Goal: Transaction & Acquisition: Purchase product/service

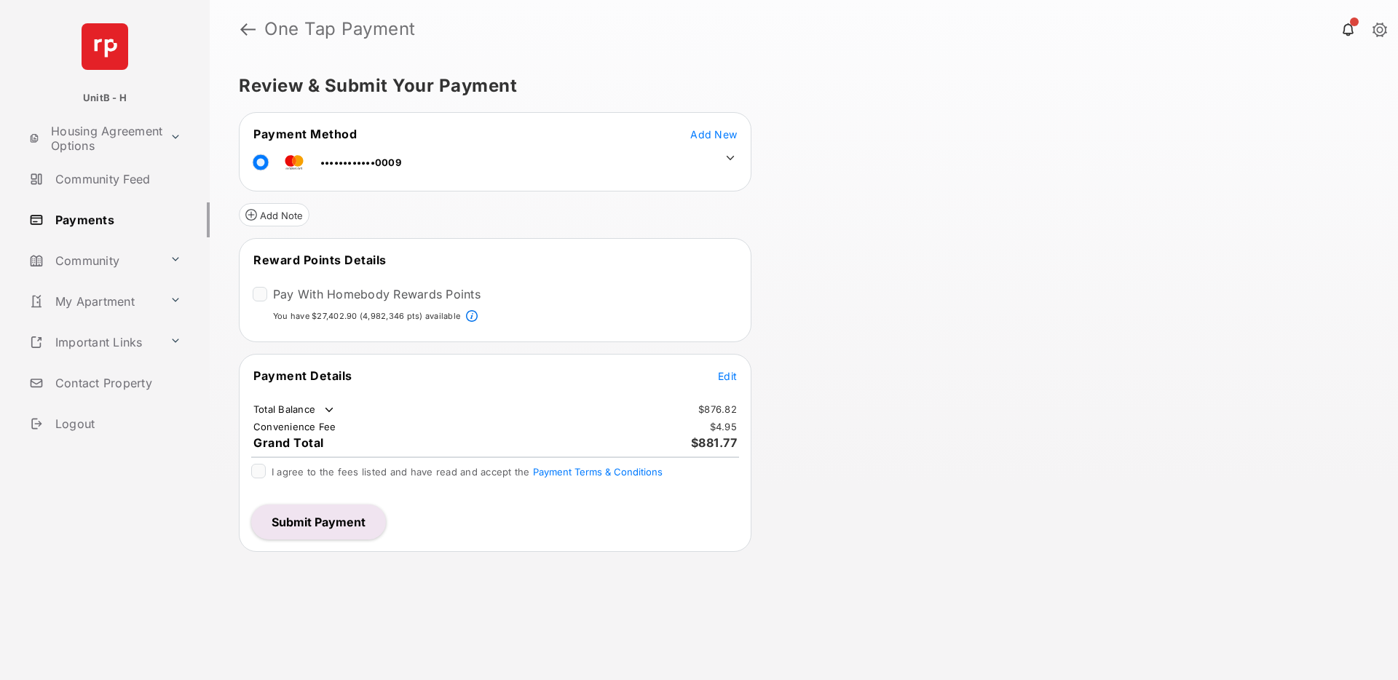
click at [723, 376] on span "Edit" at bounding box center [727, 376] width 19 height 12
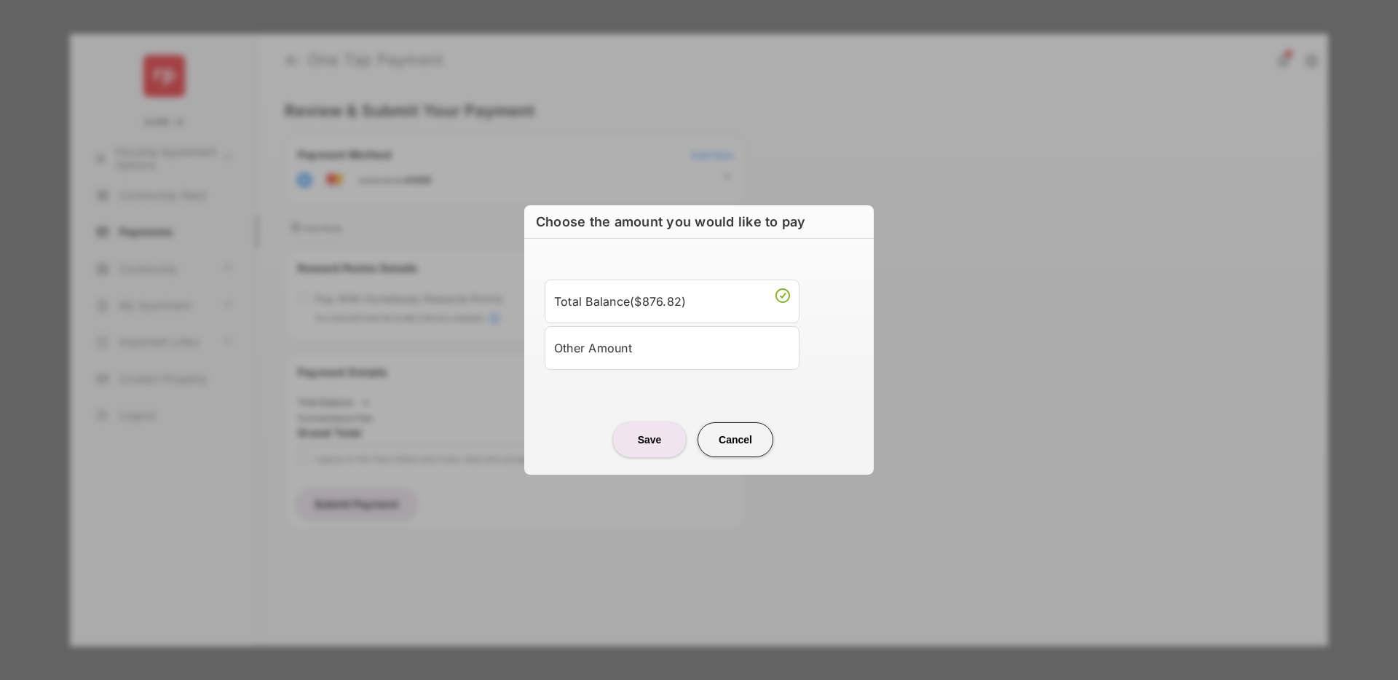
click at [641, 365] on li "Other Amount" at bounding box center [672, 348] width 255 height 44
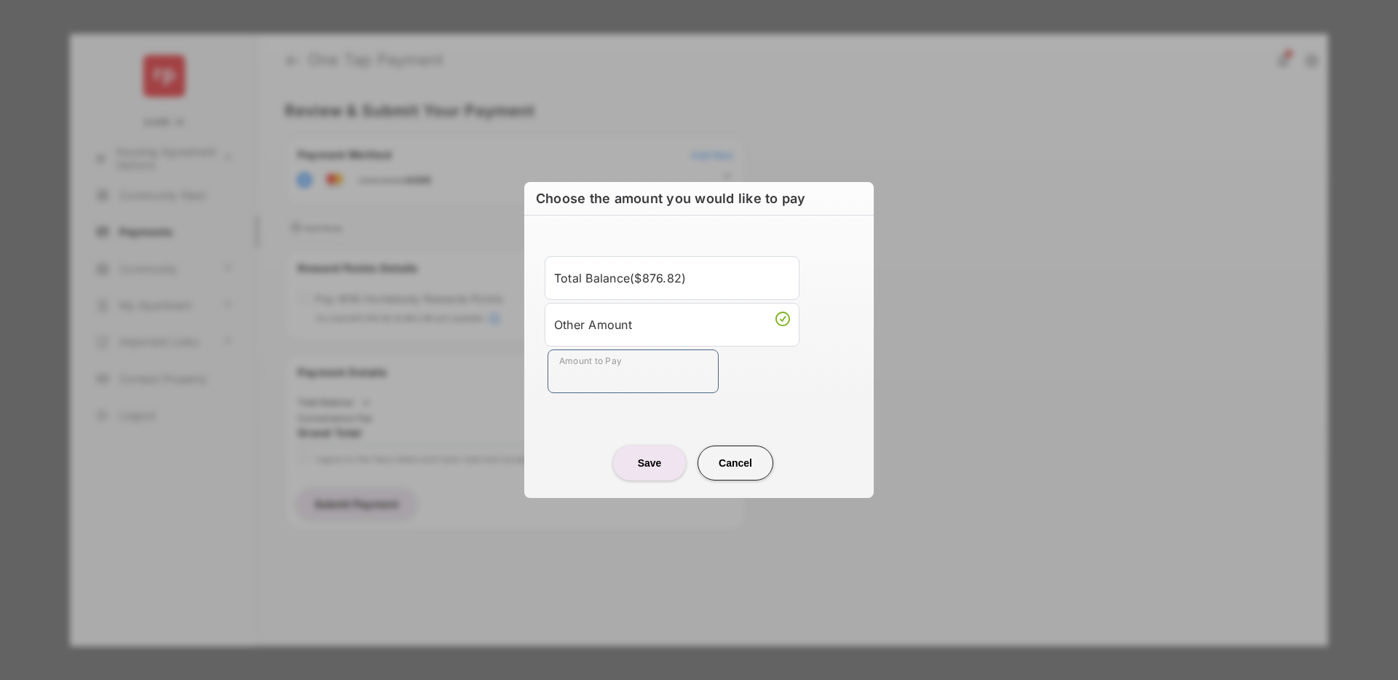
click at [612, 382] on input "Amount to Pay" at bounding box center [633, 372] width 171 height 44
type input "**"
click at [656, 467] on button "Save" at bounding box center [649, 463] width 73 height 35
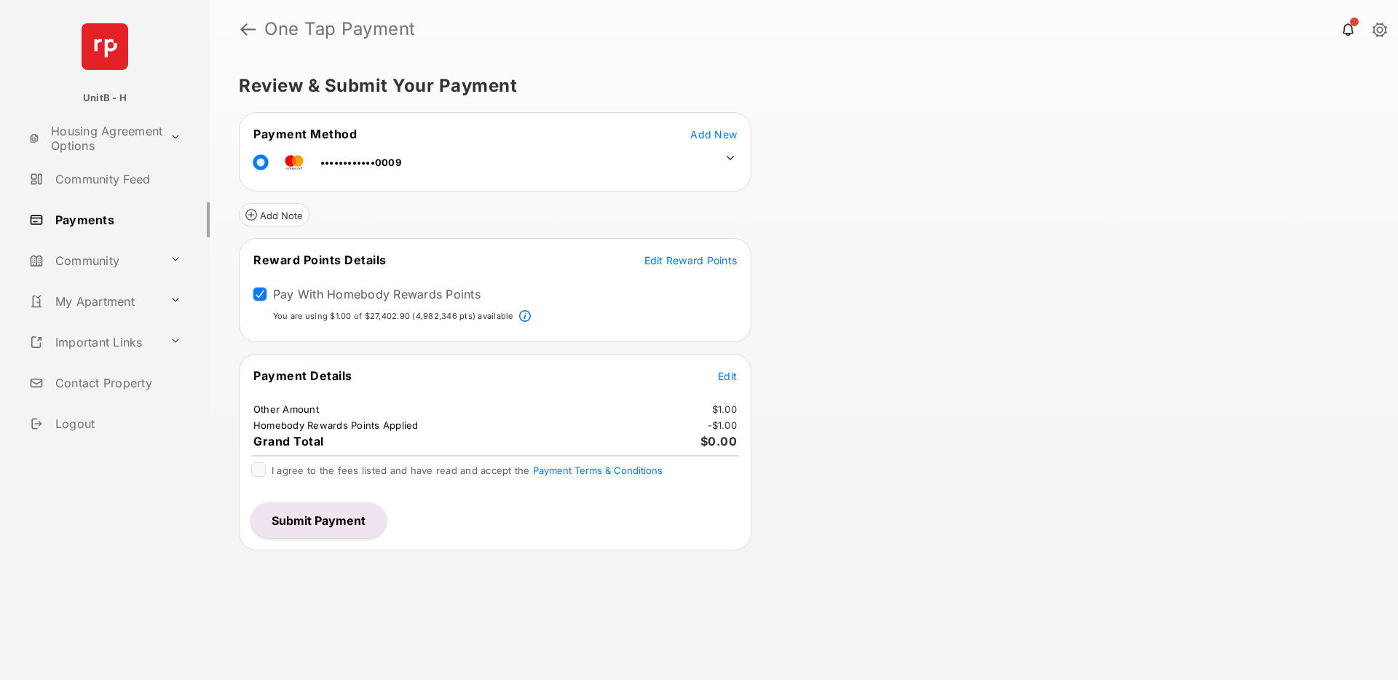
click at [684, 256] on span "Edit Reward Points" at bounding box center [690, 260] width 93 height 12
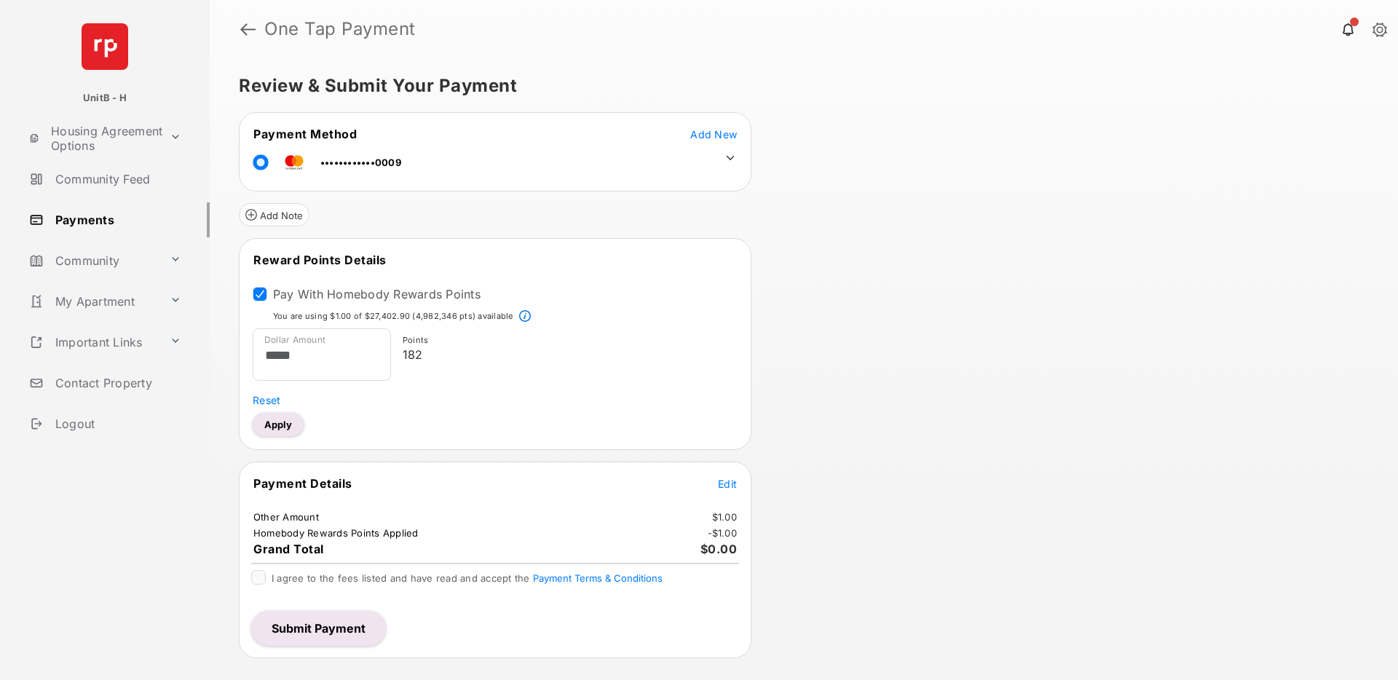
click at [287, 428] on button "Apply" at bounding box center [278, 424] width 51 height 23
click at [306, 634] on button "Submit Payment" at bounding box center [318, 628] width 135 height 35
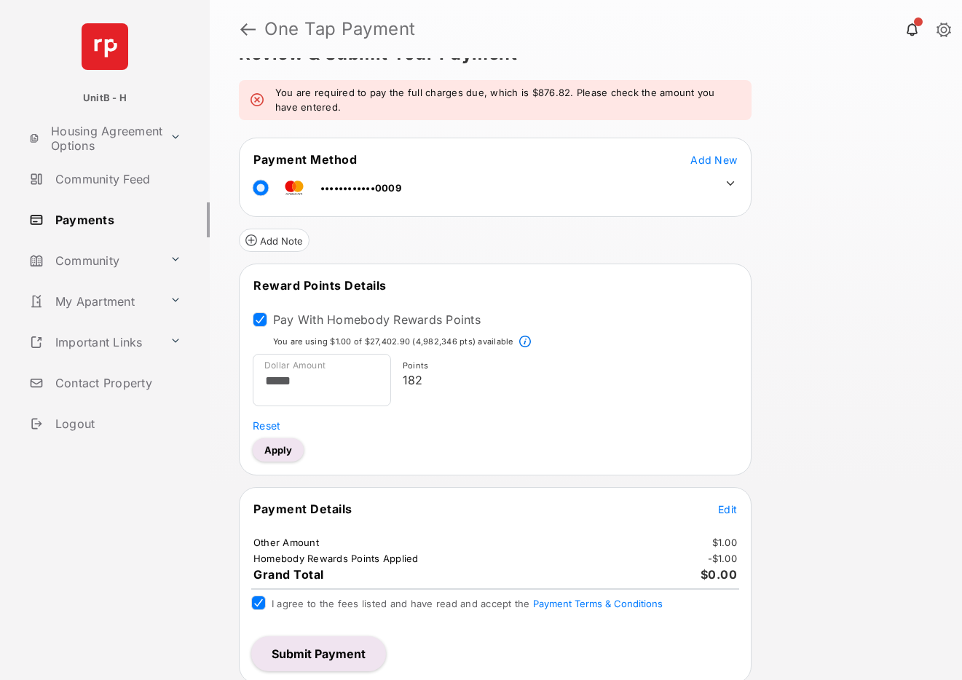
scroll to position [37, 0]
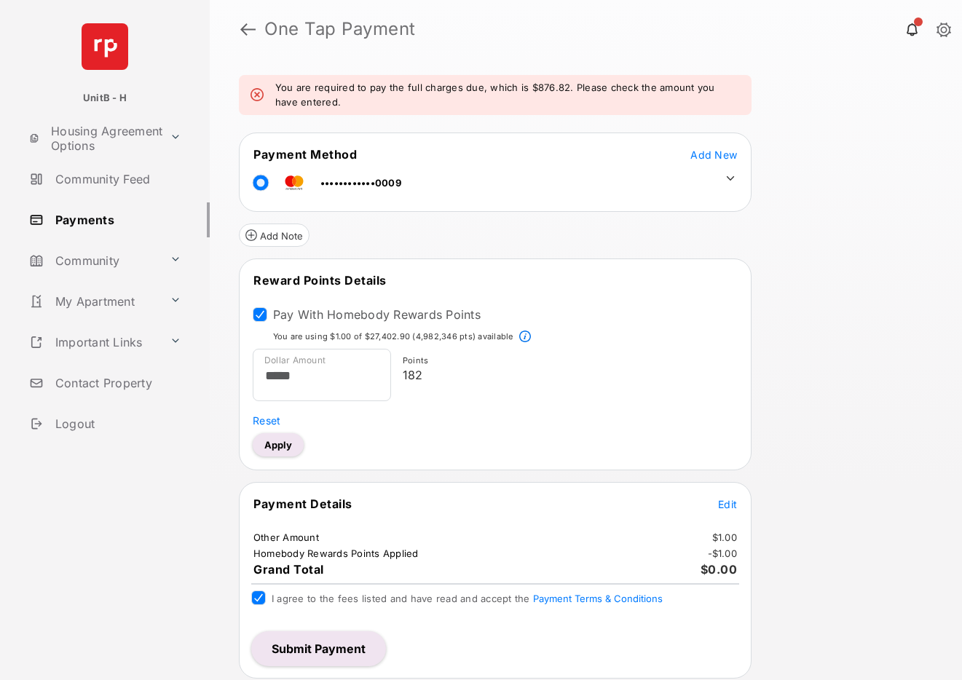
click at [316, 642] on button "Submit Payment" at bounding box center [318, 648] width 135 height 35
click at [329, 379] on input "*****" at bounding box center [322, 375] width 138 height 52
click at [287, 440] on button "Apply" at bounding box center [278, 444] width 51 height 23
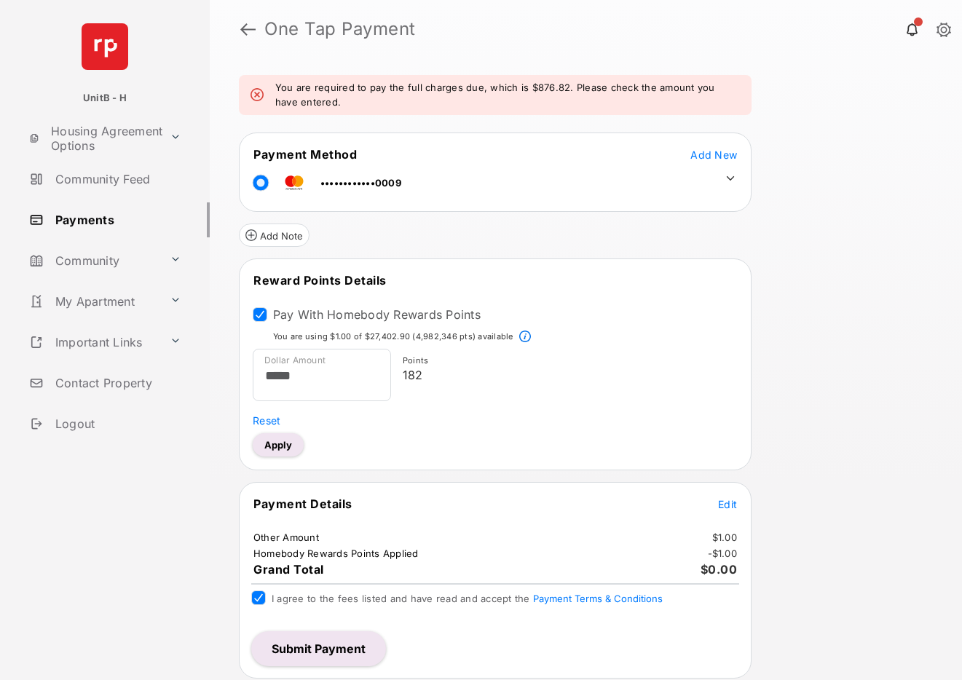
click at [287, 440] on button "Apply" at bounding box center [278, 444] width 51 height 23
click at [264, 422] on span "Reset" at bounding box center [267, 420] width 28 height 12
click at [266, 419] on span "Reset" at bounding box center [267, 420] width 28 height 12
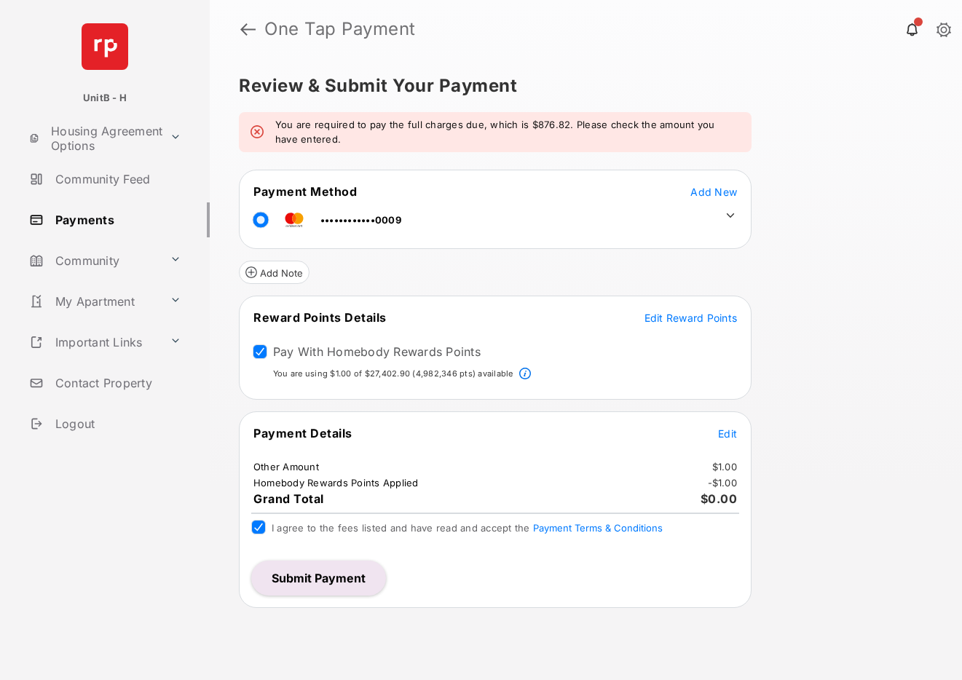
click at [334, 567] on button "Submit Payment" at bounding box center [318, 578] width 135 height 35
click at [731, 217] on icon at bounding box center [731, 215] width 8 height 4
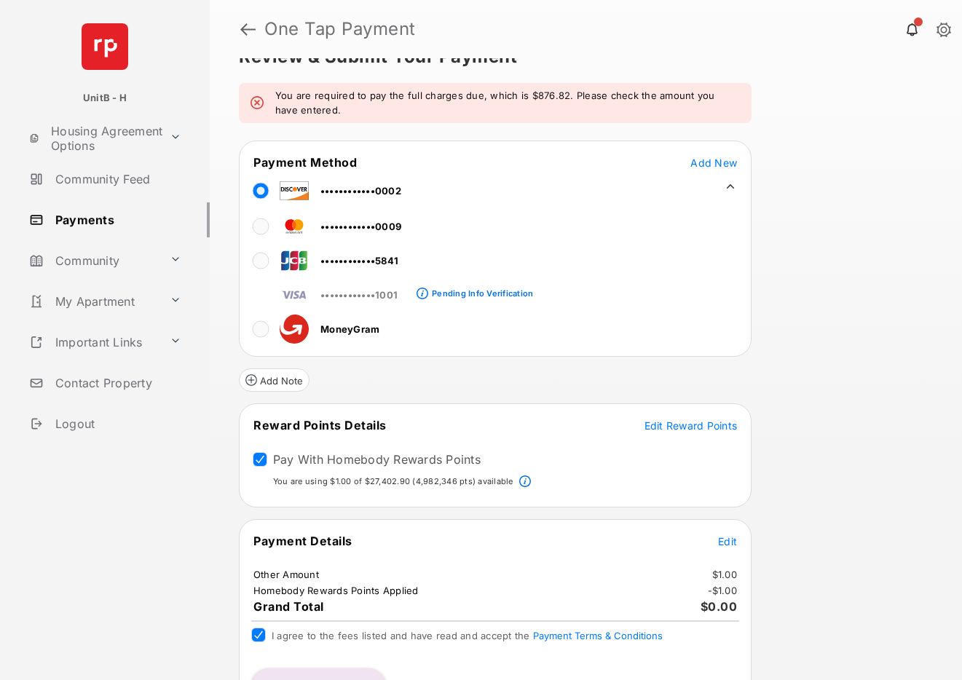
scroll to position [66, 0]
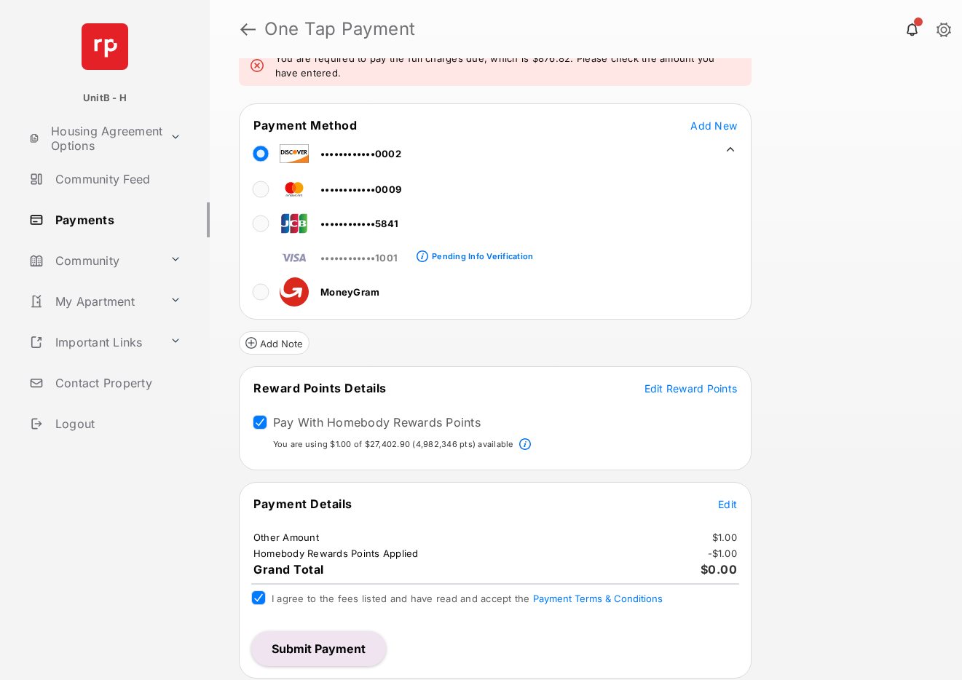
click at [320, 647] on button "Submit Payment" at bounding box center [318, 648] width 135 height 35
click at [319, 649] on button "Submit Payment" at bounding box center [318, 648] width 135 height 35
click at [329, 647] on button "Submit Payment" at bounding box center [318, 648] width 135 height 35
click at [344, 644] on button "Submit Payment" at bounding box center [318, 648] width 135 height 35
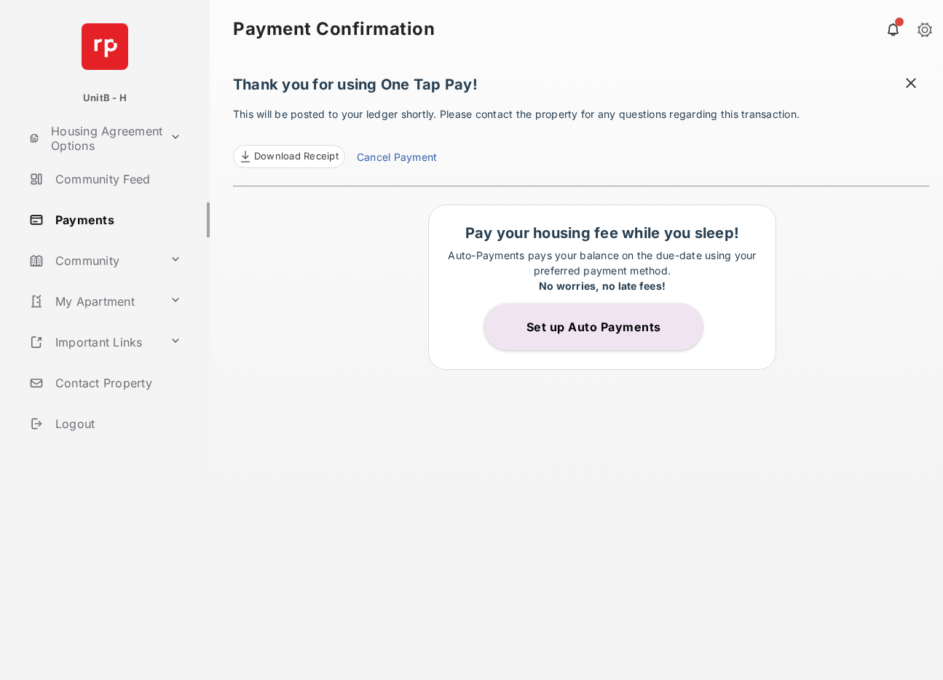
click at [404, 159] on link "Cancel Payment" at bounding box center [397, 158] width 80 height 19
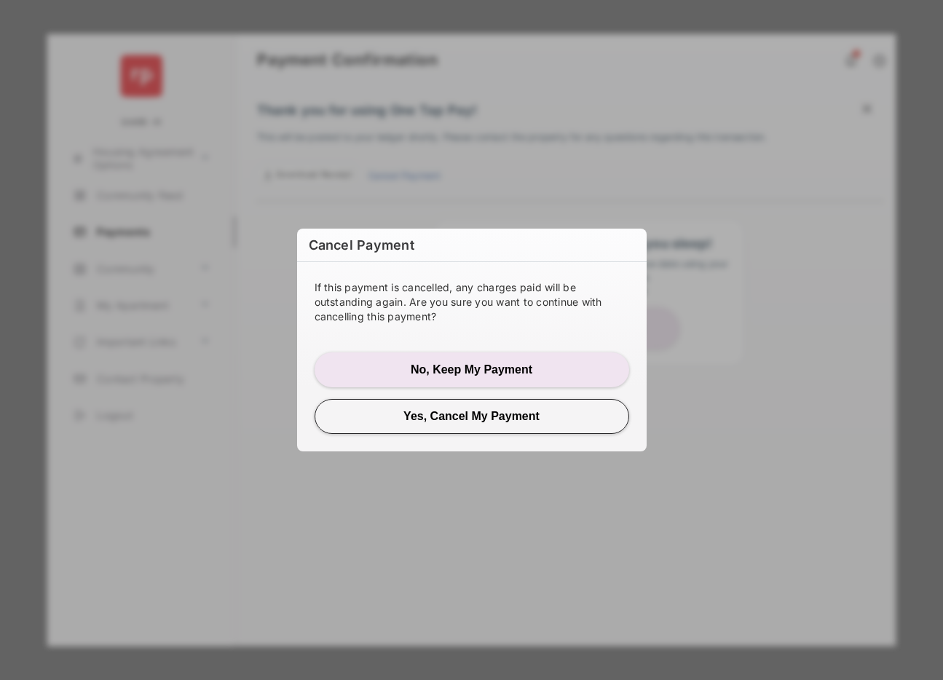
click at [469, 414] on button "Yes, Cancel My Payment" at bounding box center [472, 416] width 315 height 35
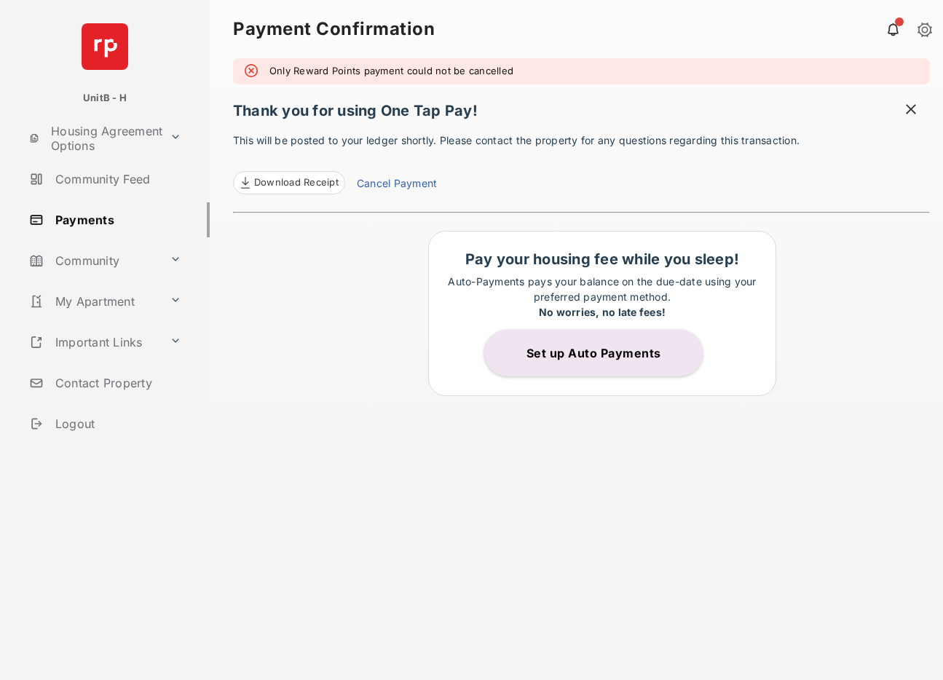
drag, startPoint x: 297, startPoint y: 61, endPoint x: 529, endPoint y: 61, distance: 231.6
click at [529, 61] on div "Only Reward Points payment could not be cancelled" at bounding box center [581, 71] width 697 height 26
click at [908, 106] on span at bounding box center [911, 111] width 15 height 18
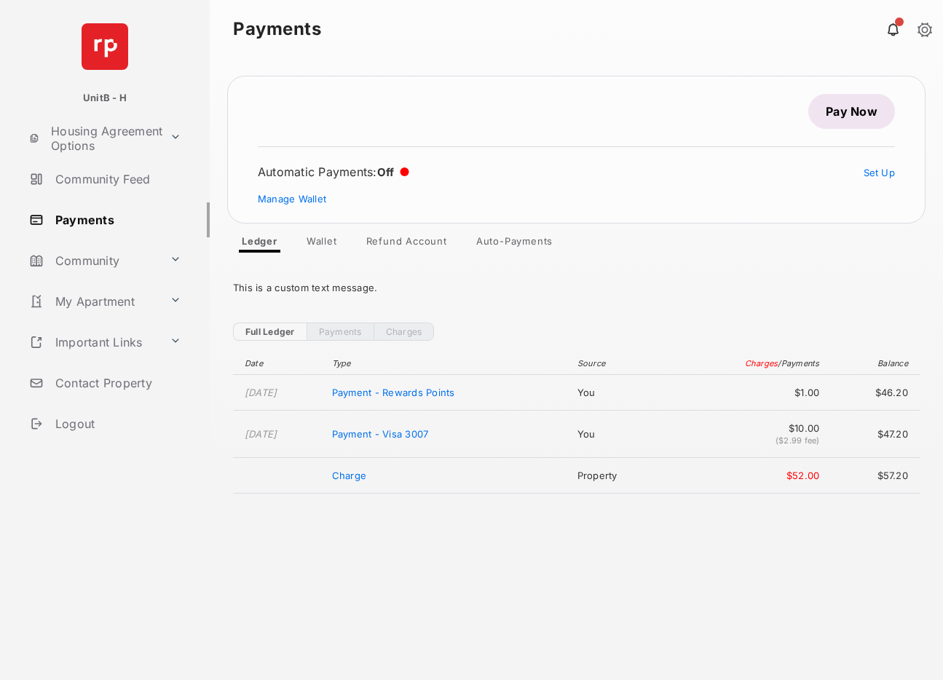
click at [853, 119] on link "Pay Now" at bounding box center [851, 111] width 87 height 35
